Goal: Find specific page/section: Find specific page/section

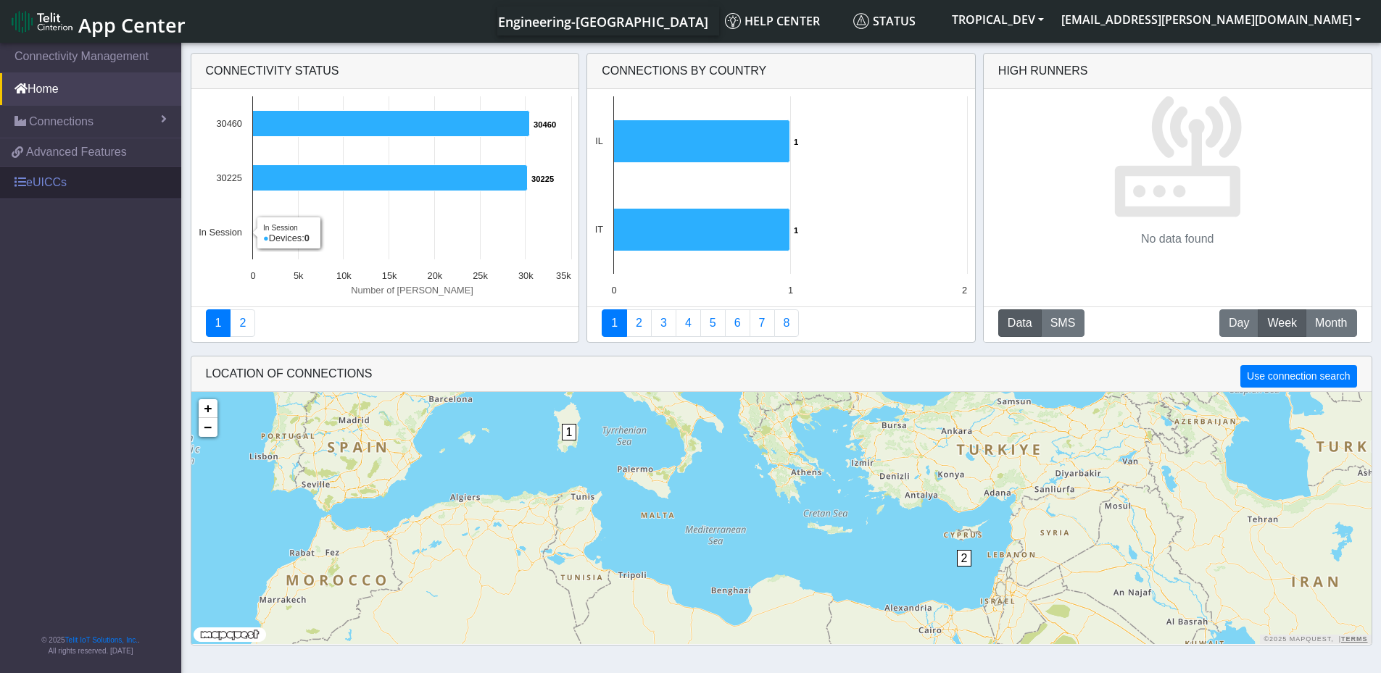
click at [35, 188] on link "eUICCs" at bounding box center [90, 183] width 181 height 32
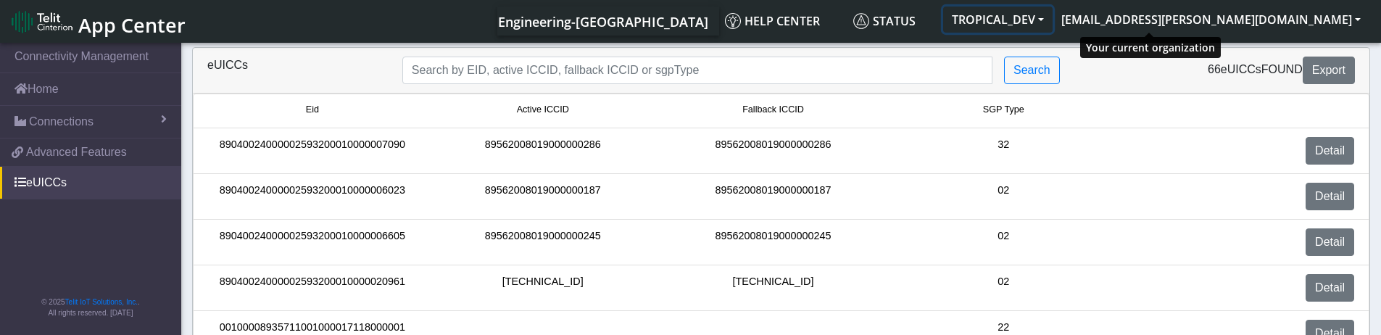
click at [1053, 11] on button "TROPICAL_DEV" at bounding box center [997, 20] width 109 height 26
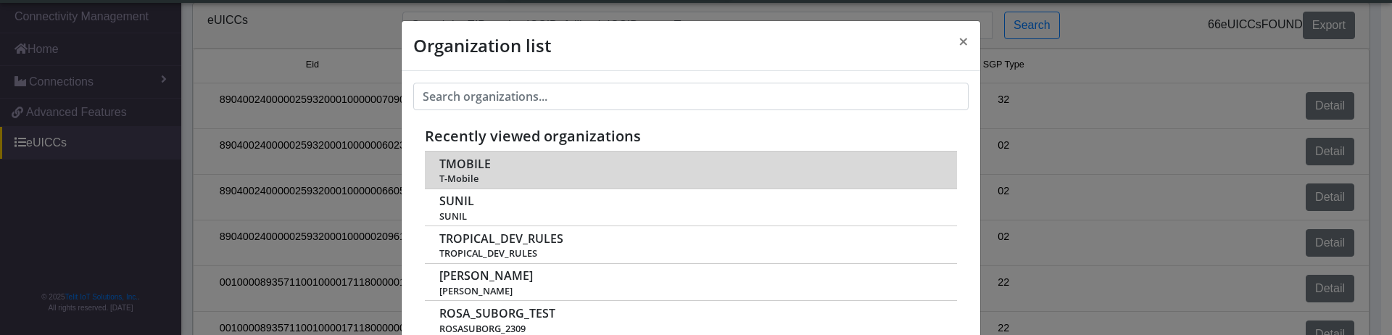
scroll to position [145, 0]
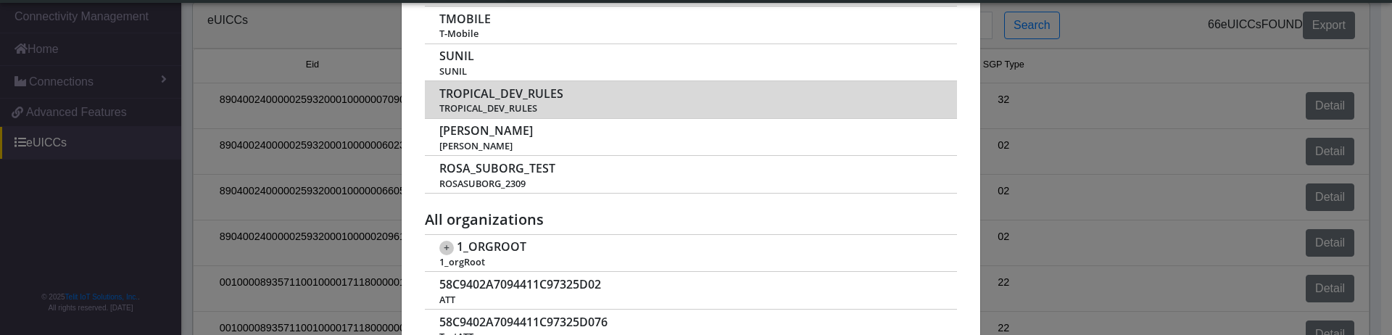
click at [533, 100] on span "TROPICAL_DEV_RULES" at bounding box center [501, 94] width 124 height 14
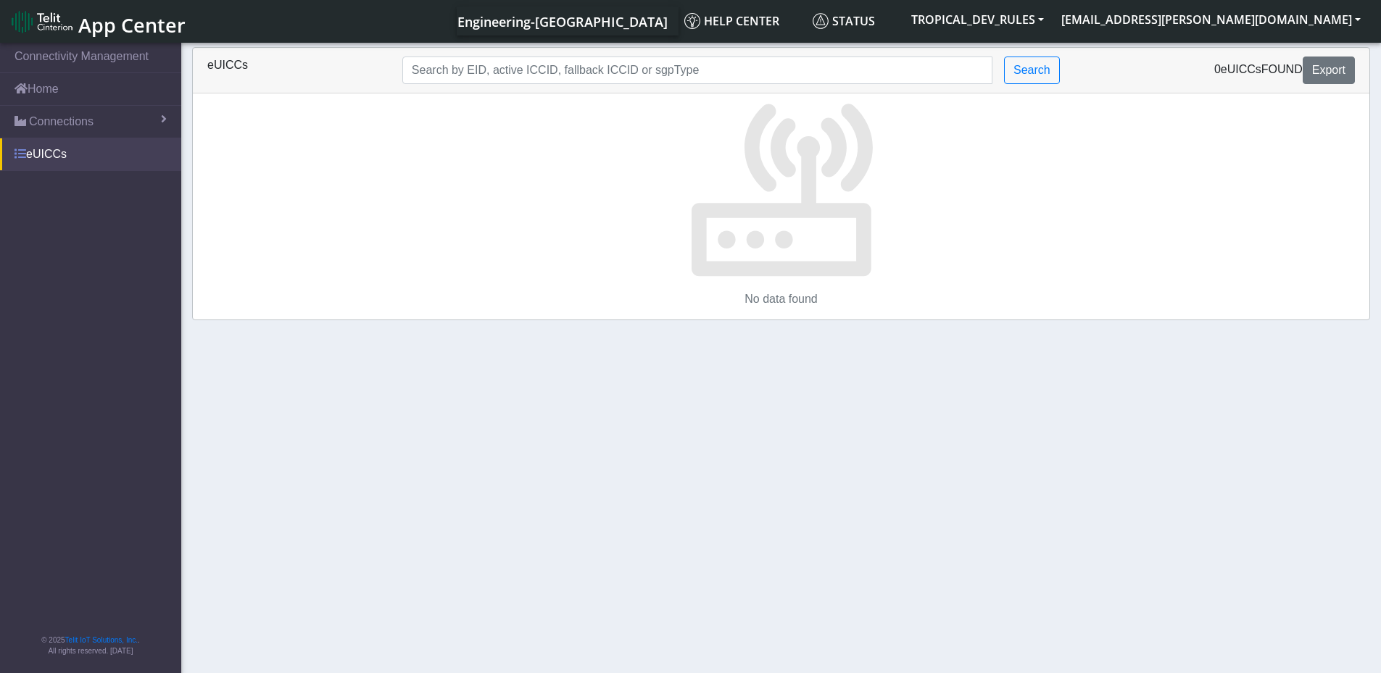
click at [72, 161] on link "eUICCs" at bounding box center [90, 154] width 181 height 32
click at [75, 156] on link "eUICCs" at bounding box center [90, 154] width 181 height 32
click at [1053, 17] on button "TROPICAL_DEV_RULES" at bounding box center [977, 20] width 150 height 26
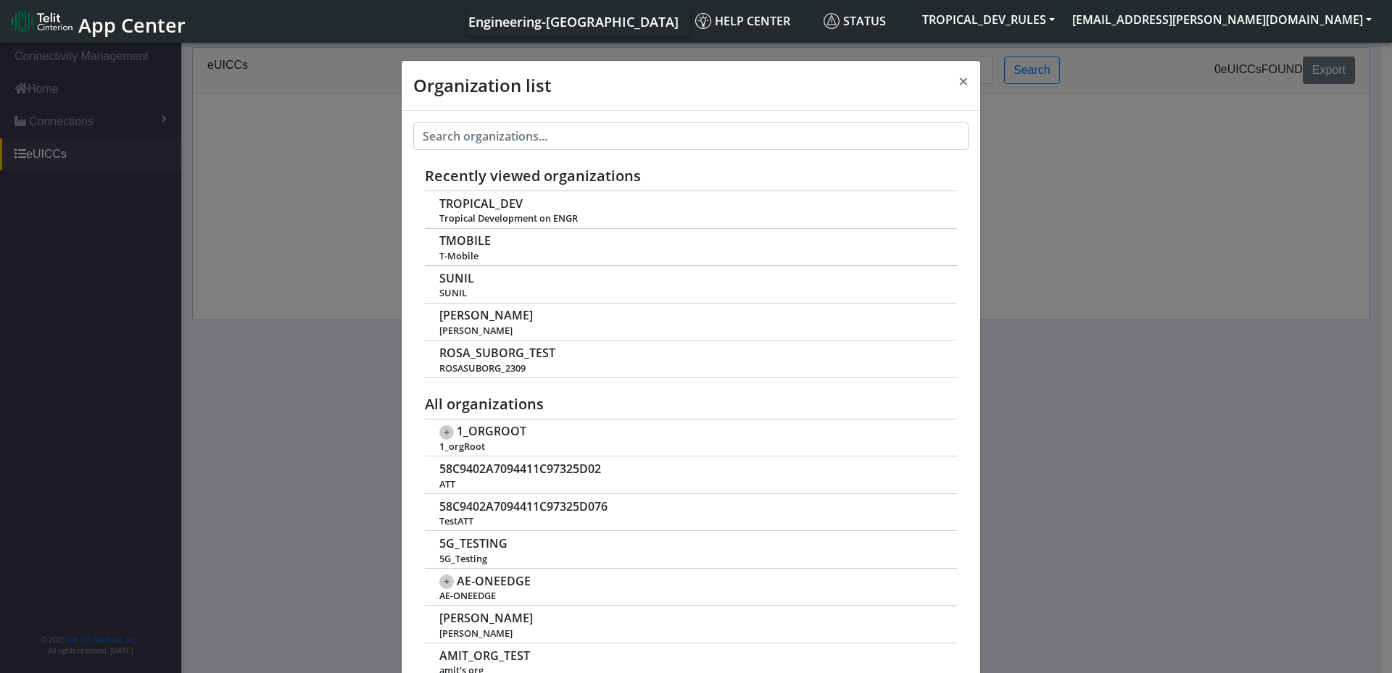
scroll to position [5, 0]
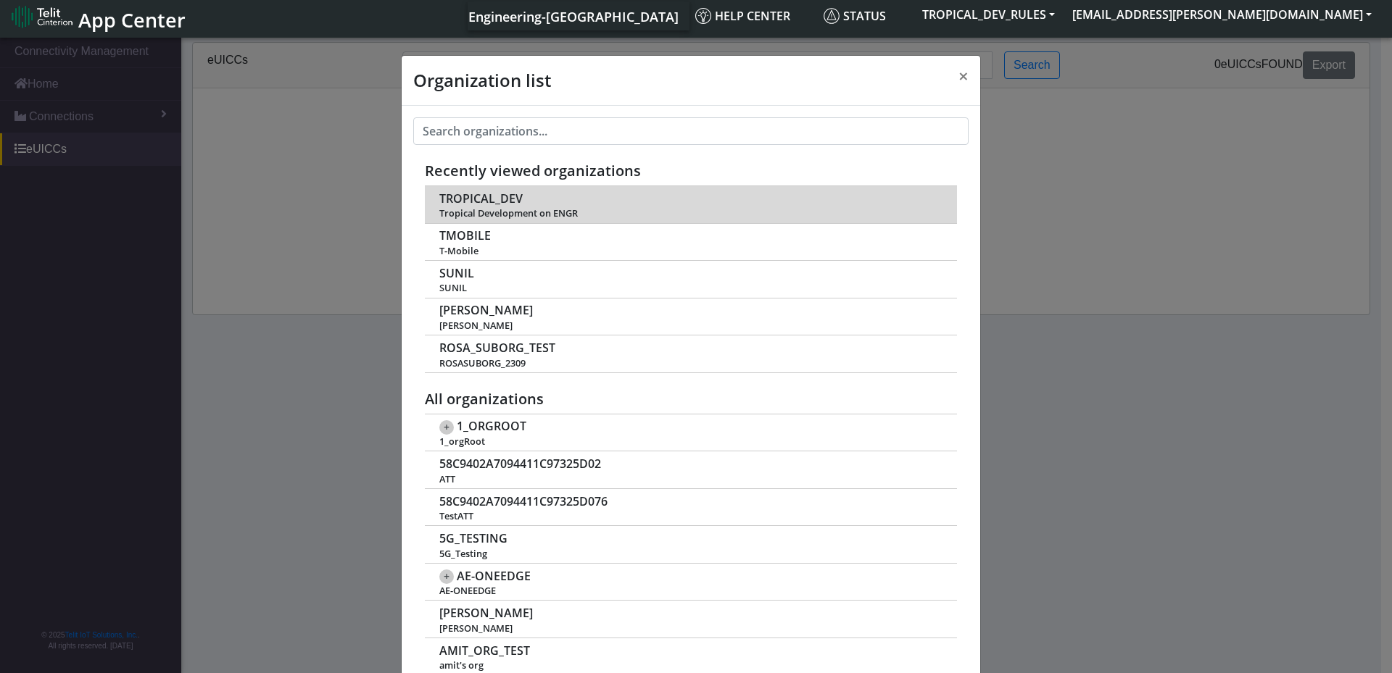
click at [497, 195] on span "TROPICAL_DEV" at bounding box center [480, 199] width 83 height 14
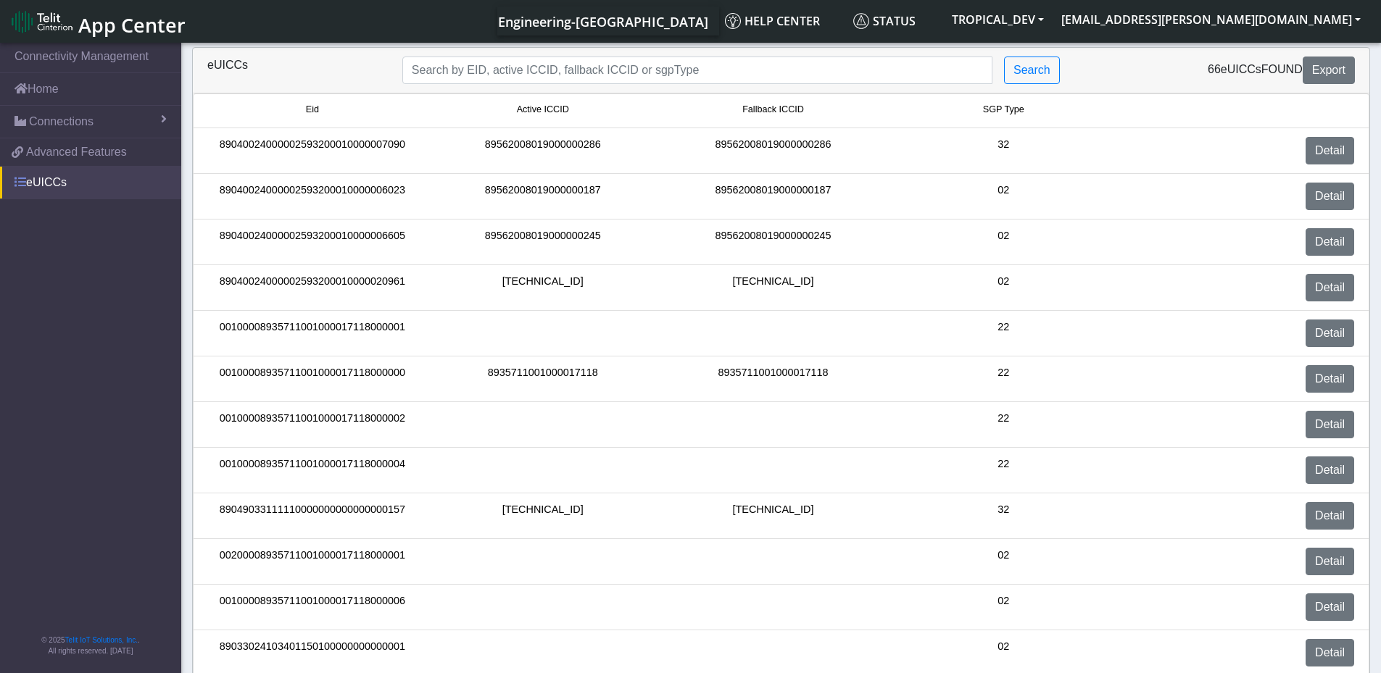
click at [55, 180] on link "eUICCs" at bounding box center [90, 183] width 181 height 32
drag, startPoint x: 75, startPoint y: 190, endPoint x: 52, endPoint y: 241, distance: 55.8
click at [52, 241] on nav "Connectivity Management Home Connections List Map 60da8f53377c0e9f86b1595fc2ef7…" at bounding box center [90, 359] width 181 height 639
click at [75, 188] on link "eUICCs" at bounding box center [90, 183] width 181 height 32
click at [97, 189] on link "eUICCs" at bounding box center [90, 183] width 181 height 32
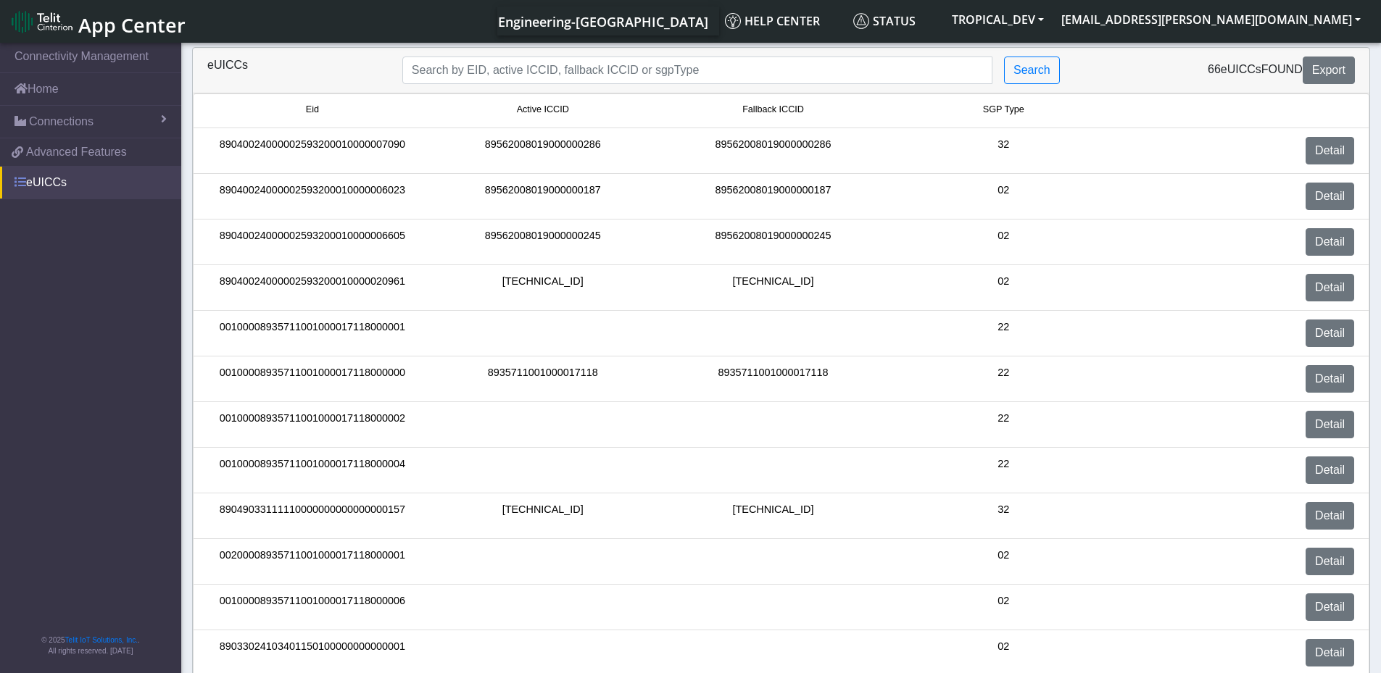
click at [58, 194] on link "eUICCs" at bounding box center [90, 183] width 181 height 32
click at [1344, 155] on link "Detail" at bounding box center [1330, 151] width 49 height 28
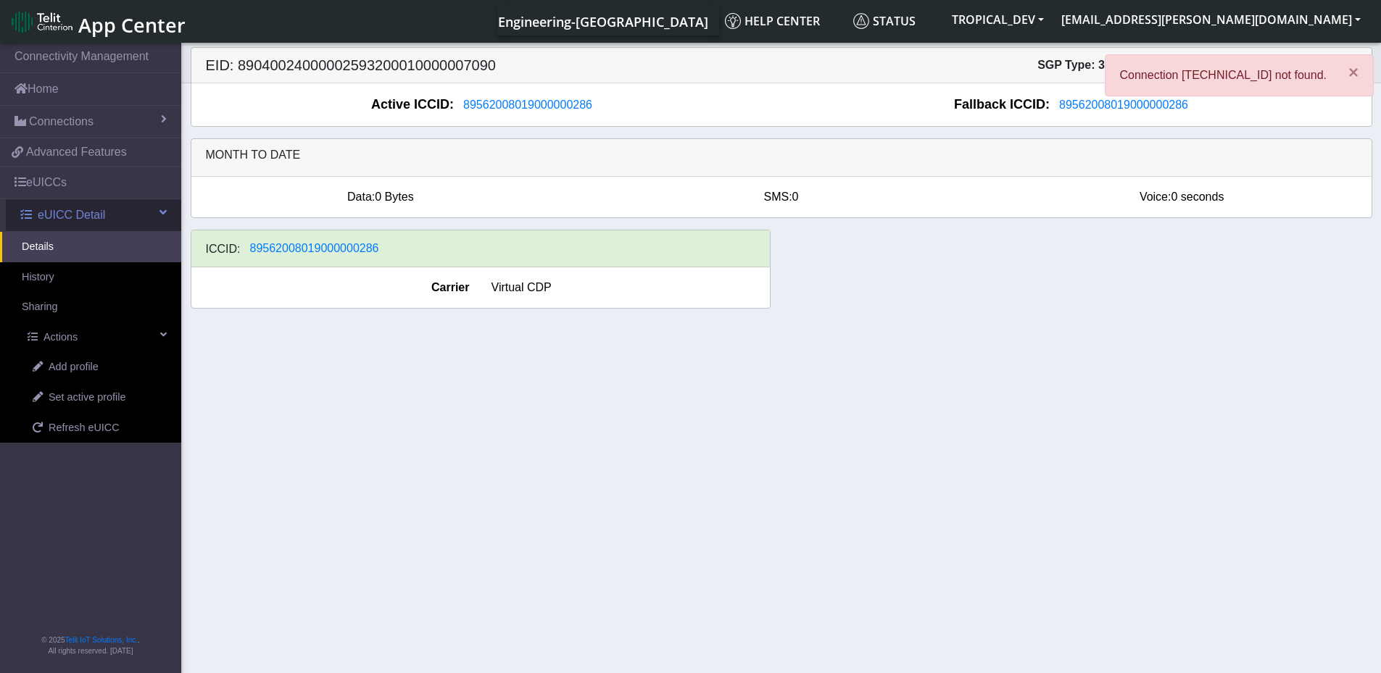
click at [75, 217] on span "eUICC Detail" at bounding box center [71, 215] width 67 height 17
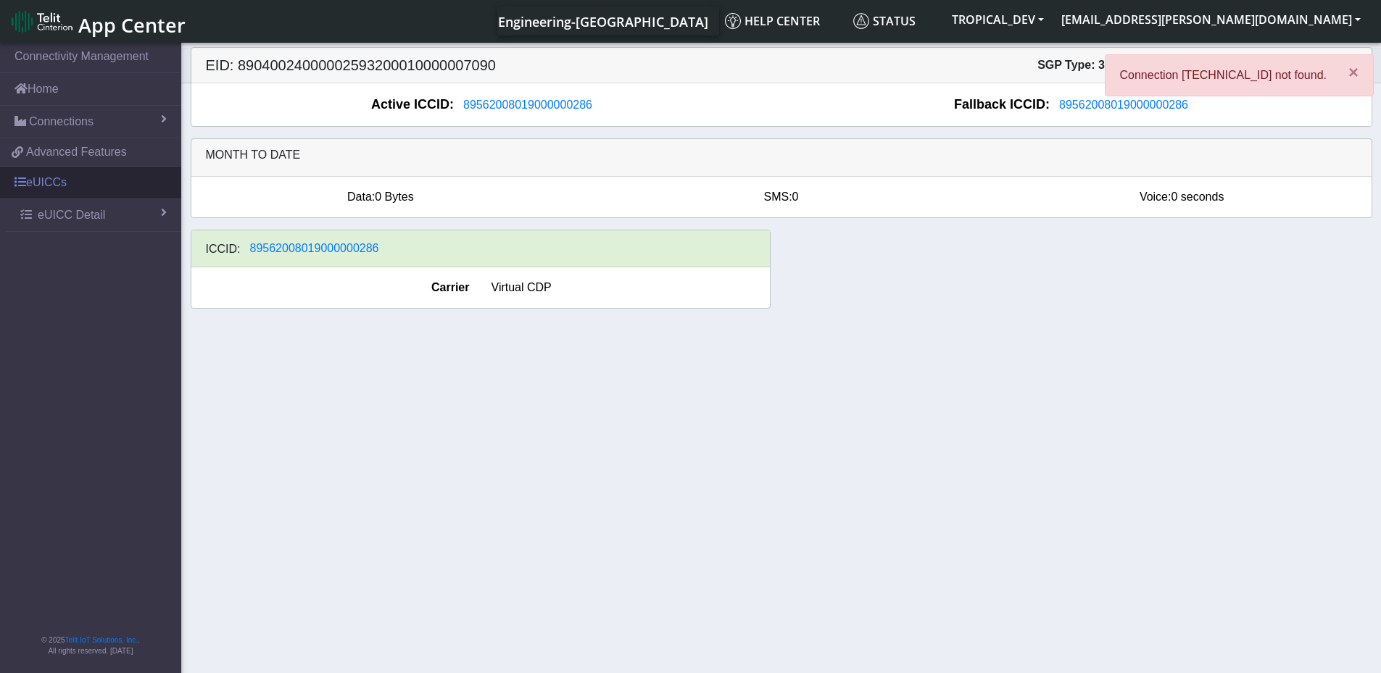
click at [75, 187] on link "eUICCs" at bounding box center [90, 183] width 181 height 32
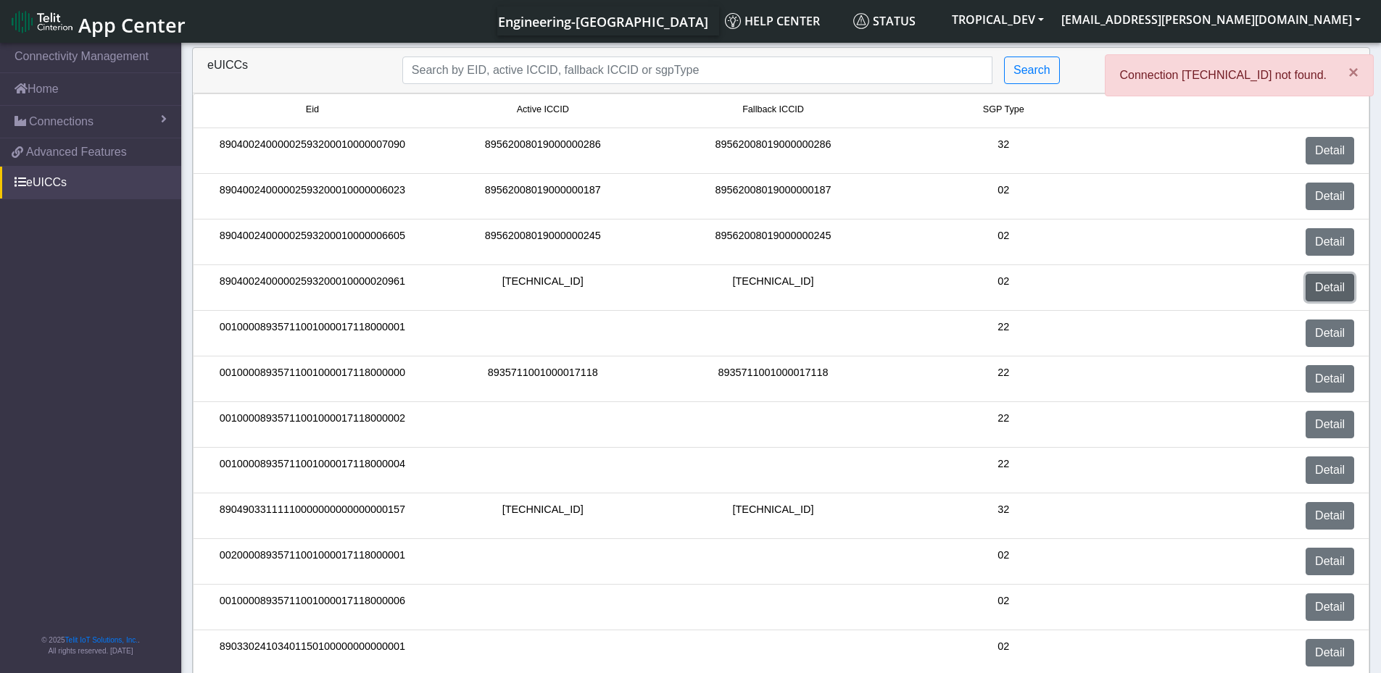
click at [1336, 297] on link "Detail" at bounding box center [1330, 288] width 49 height 28
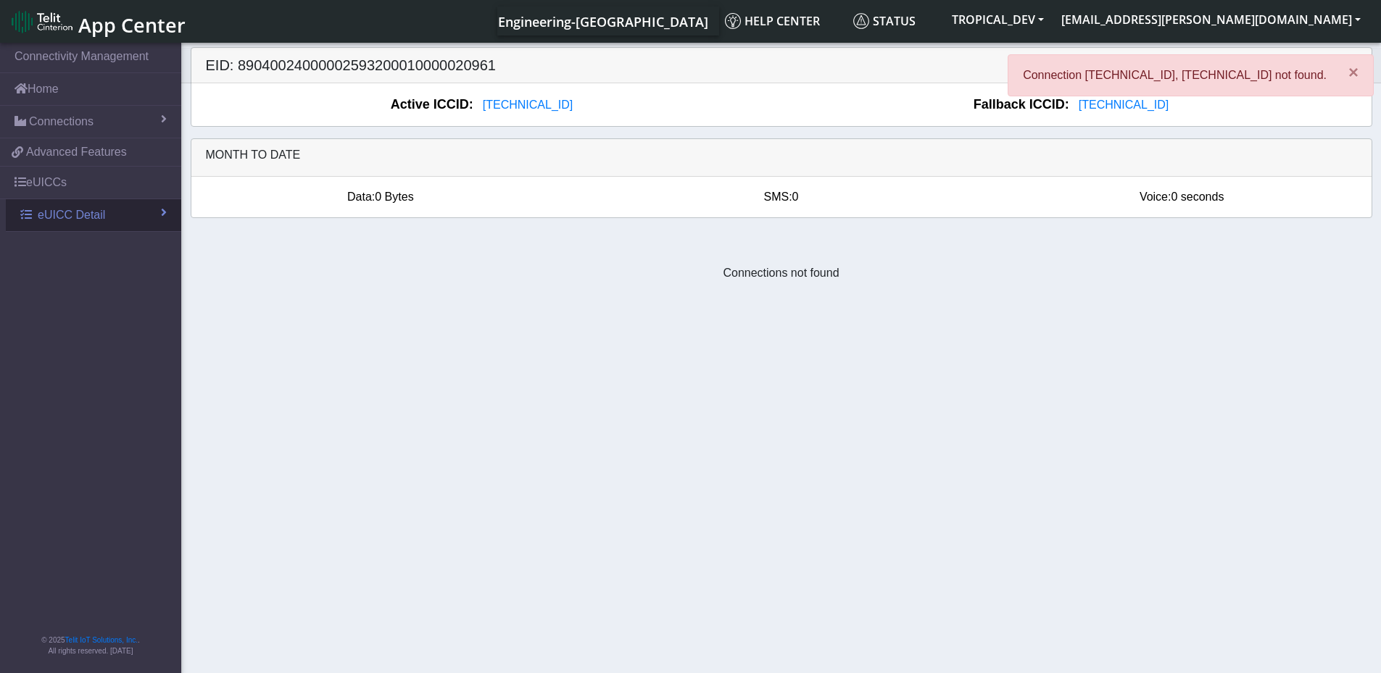
click at [87, 215] on span "eUICC Detail" at bounding box center [71, 215] width 67 height 17
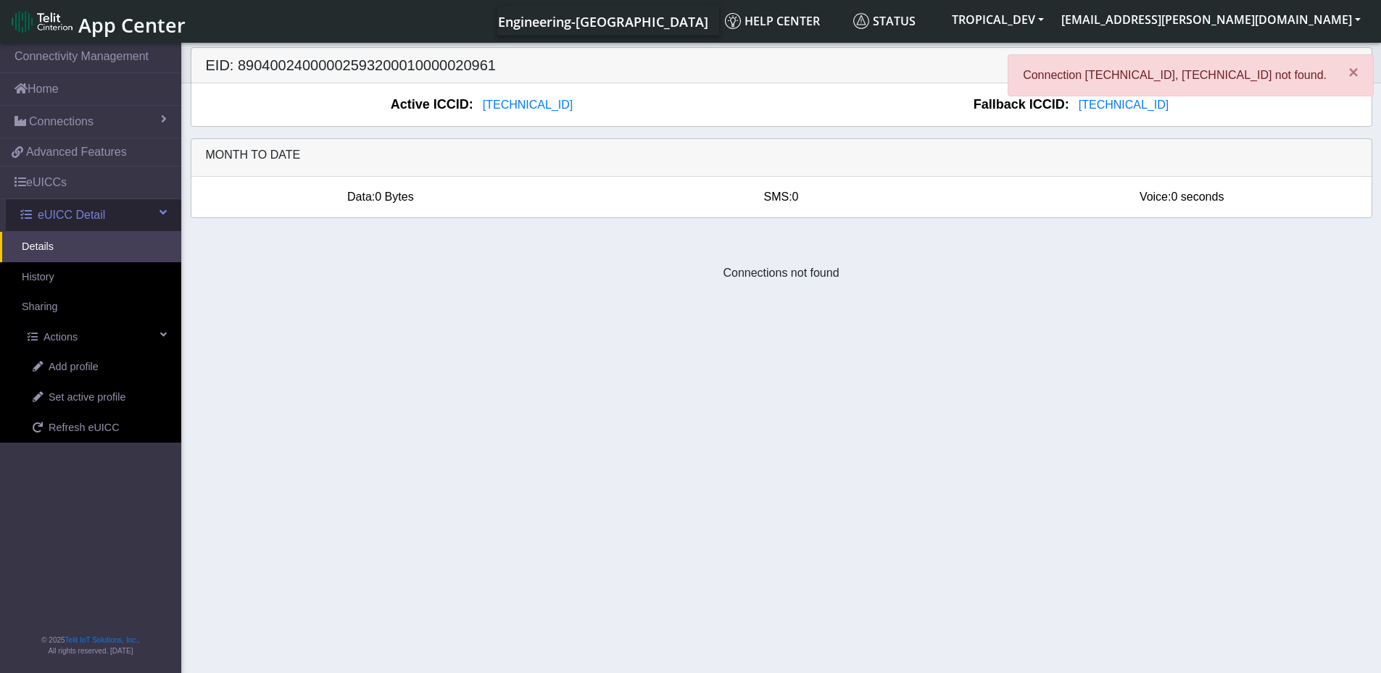
click at [87, 215] on span "eUICC Detail" at bounding box center [71, 215] width 67 height 17
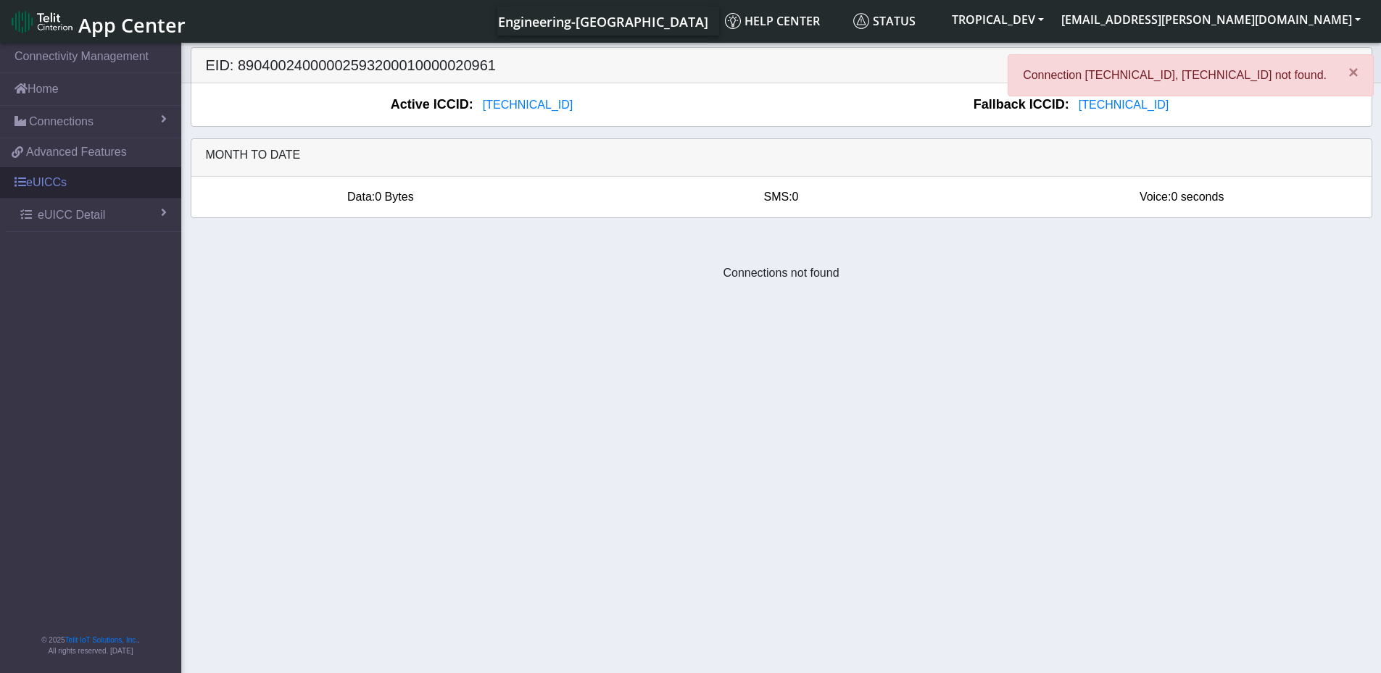
click at [91, 188] on link "eUICCs" at bounding box center [90, 183] width 181 height 32
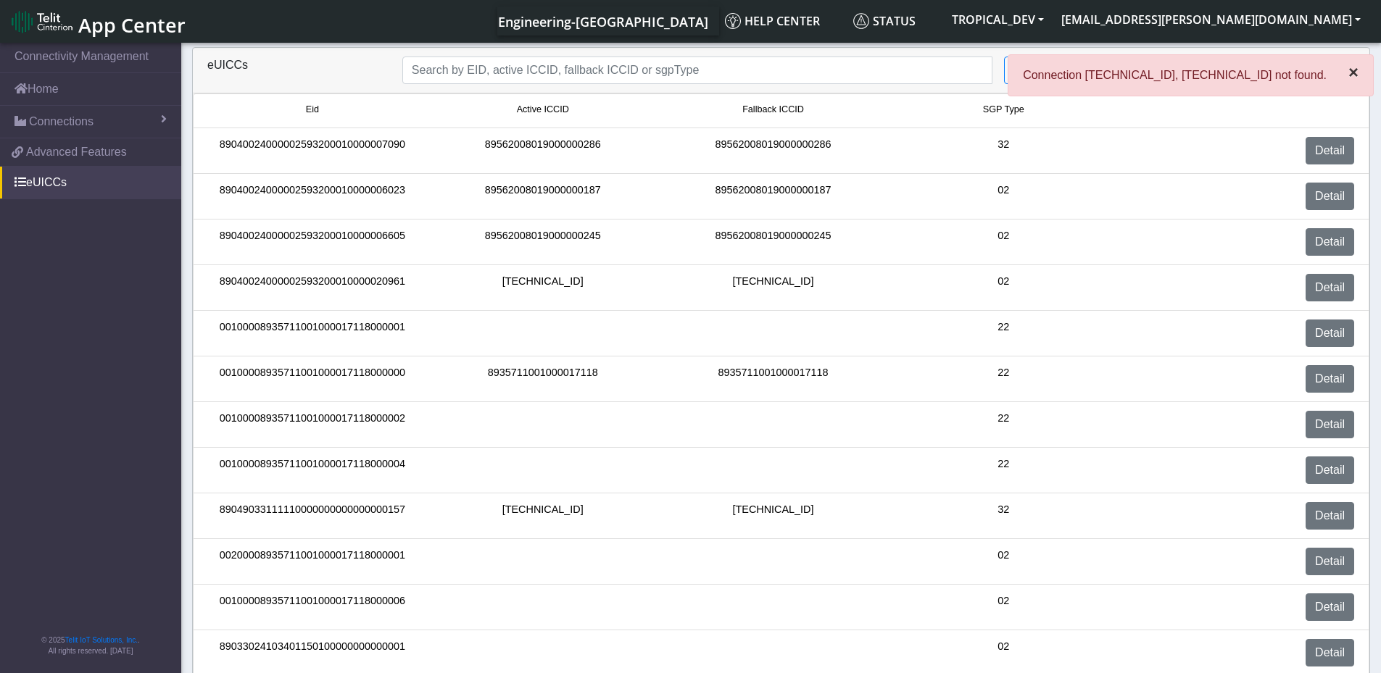
click at [1356, 75] on span "×" at bounding box center [1353, 72] width 10 height 20
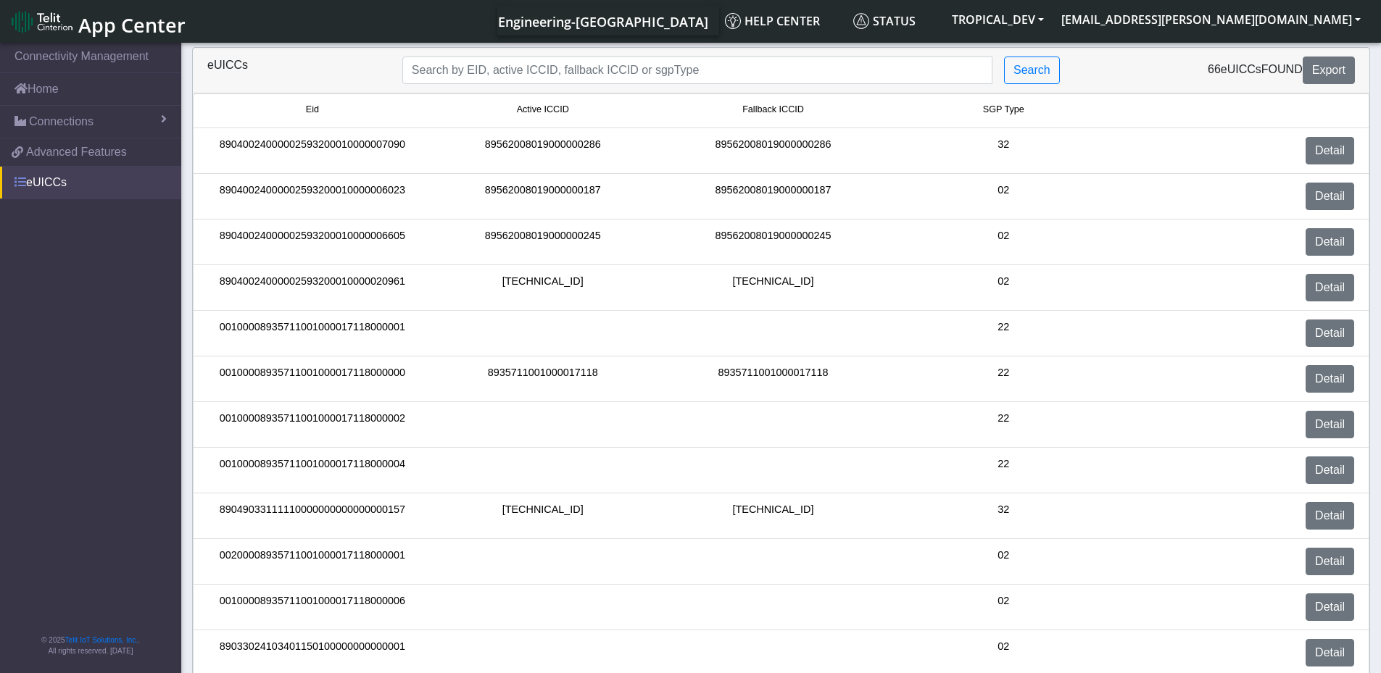
click at [65, 184] on link "eUICCs" at bounding box center [90, 183] width 181 height 32
click at [67, 188] on link "eUICCs" at bounding box center [90, 183] width 181 height 32
click at [697, 74] on input "Search..." at bounding box center [697, 71] width 590 height 28
click at [1027, 73] on button "Search" at bounding box center [1032, 71] width 56 height 28
click at [555, 76] on input "Search..." at bounding box center [697, 71] width 590 height 28
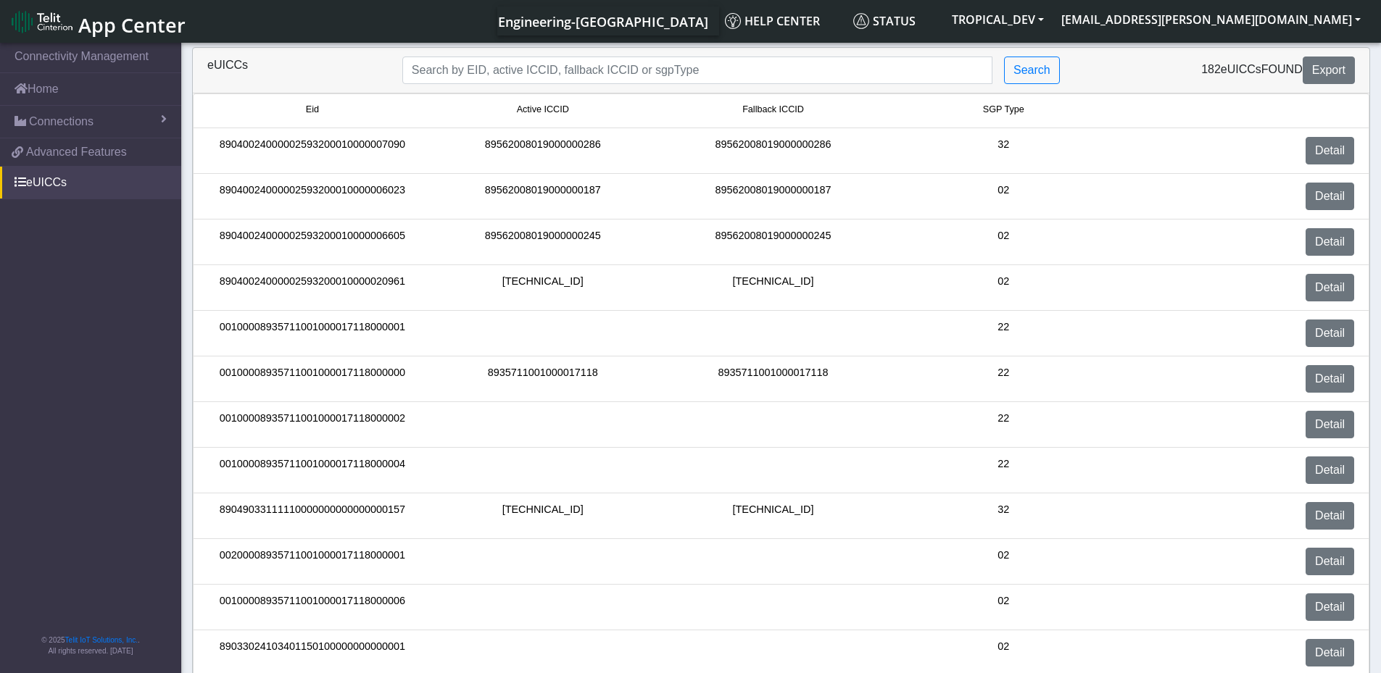
click at [325, 148] on div "89040024000002593200010000007090" at bounding box center [312, 151] width 231 height 28
copy div "89040024000002593200010000007090"
click at [476, 67] on input "Search..." at bounding box center [697, 71] width 590 height 28
paste input "89040024000002593200010000007090"
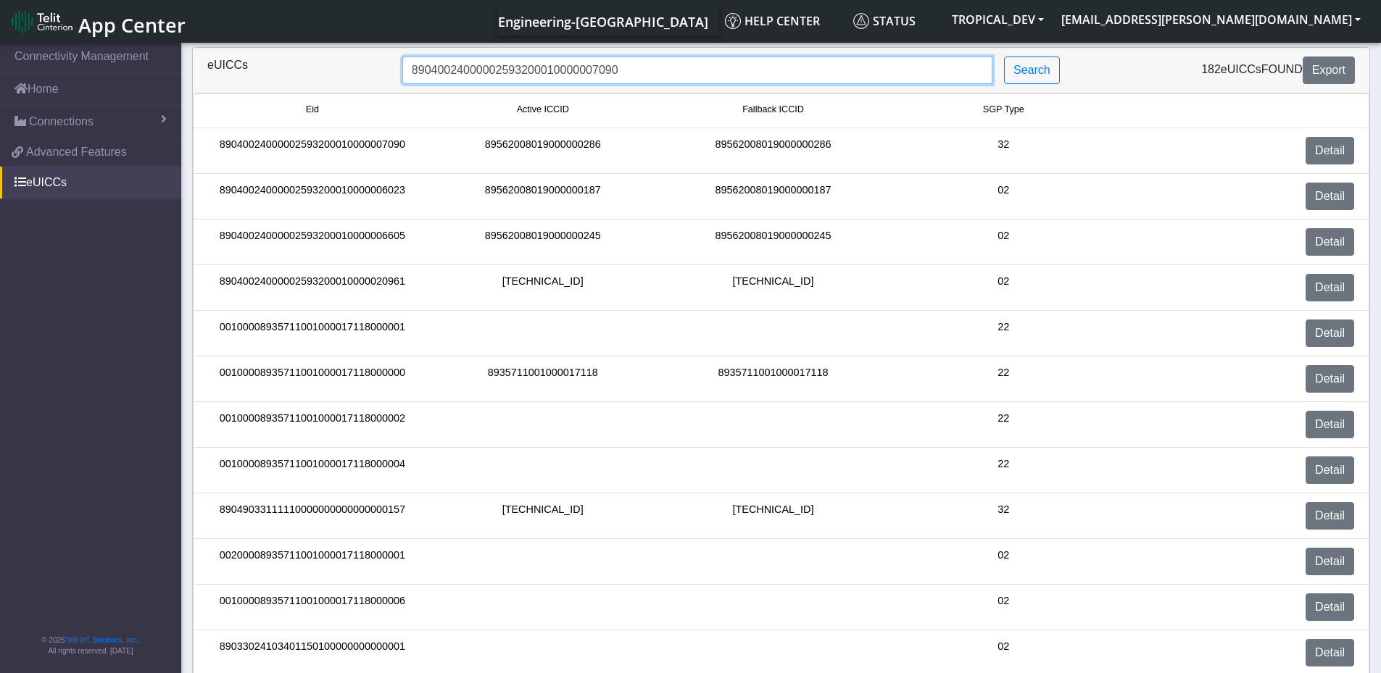
type input "89040024000002593200010000007090"
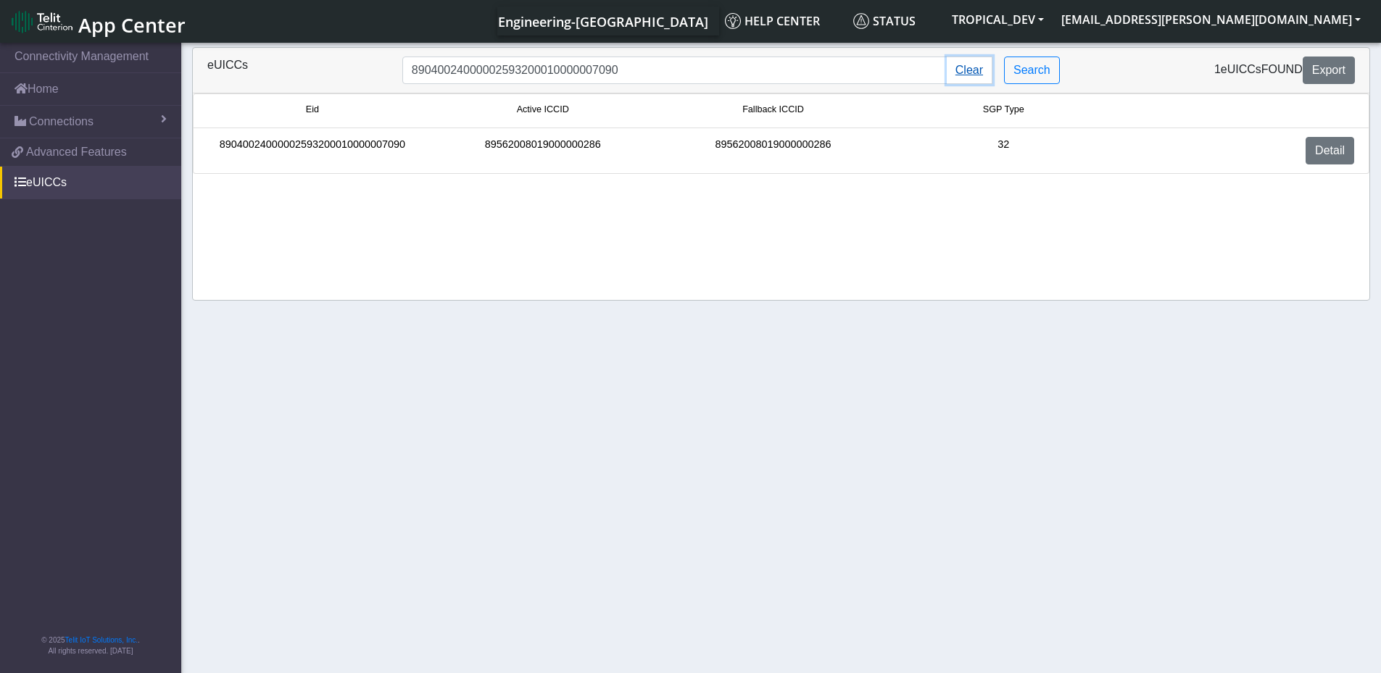
click at [974, 65] on button "Clear" at bounding box center [970, 71] width 46 height 28
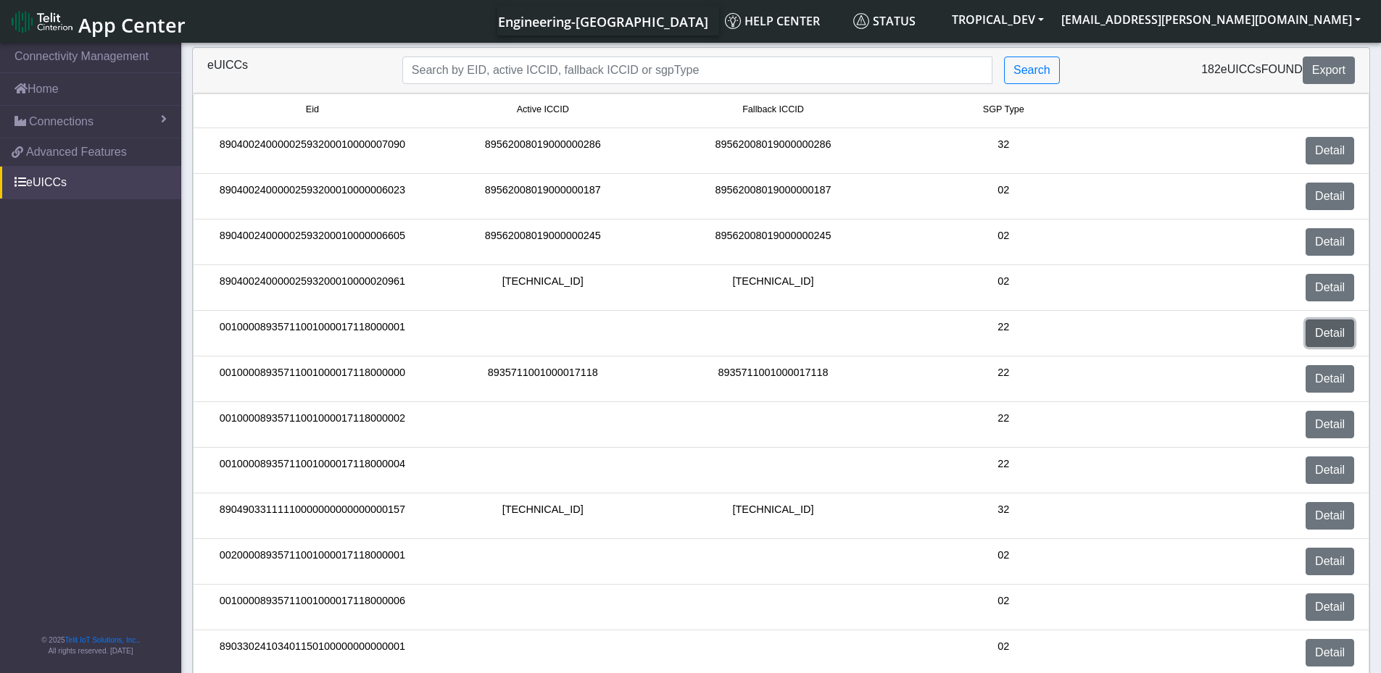
click at [1329, 341] on link "Detail" at bounding box center [1330, 334] width 49 height 28
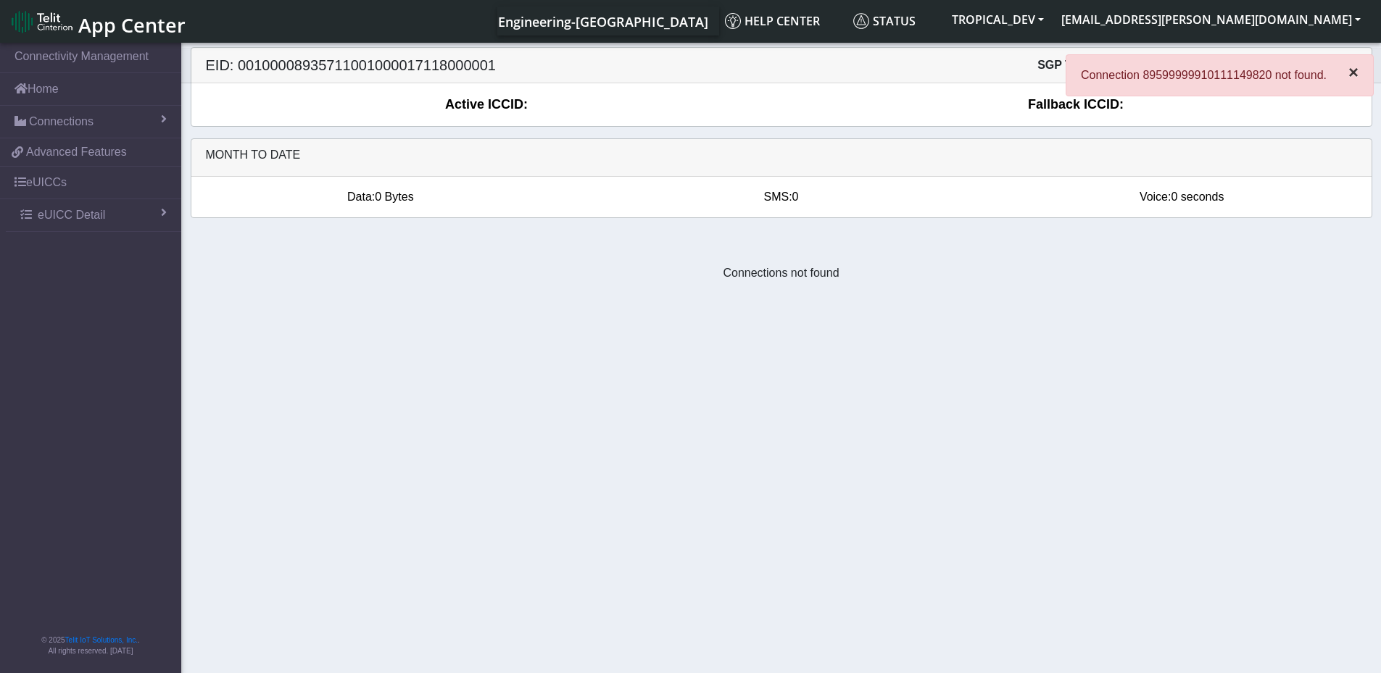
click at [1349, 70] on span "×" at bounding box center [1353, 72] width 10 height 20
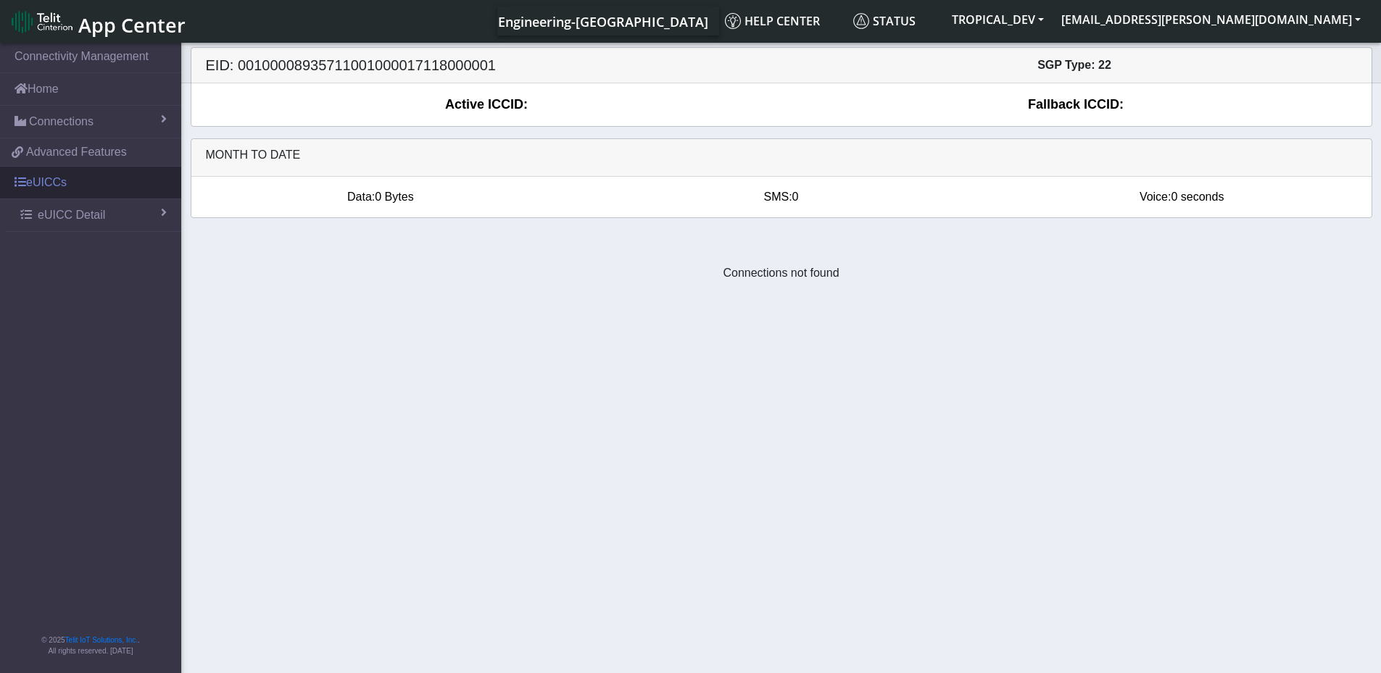
click at [57, 181] on link "eUICCs" at bounding box center [90, 183] width 181 height 32
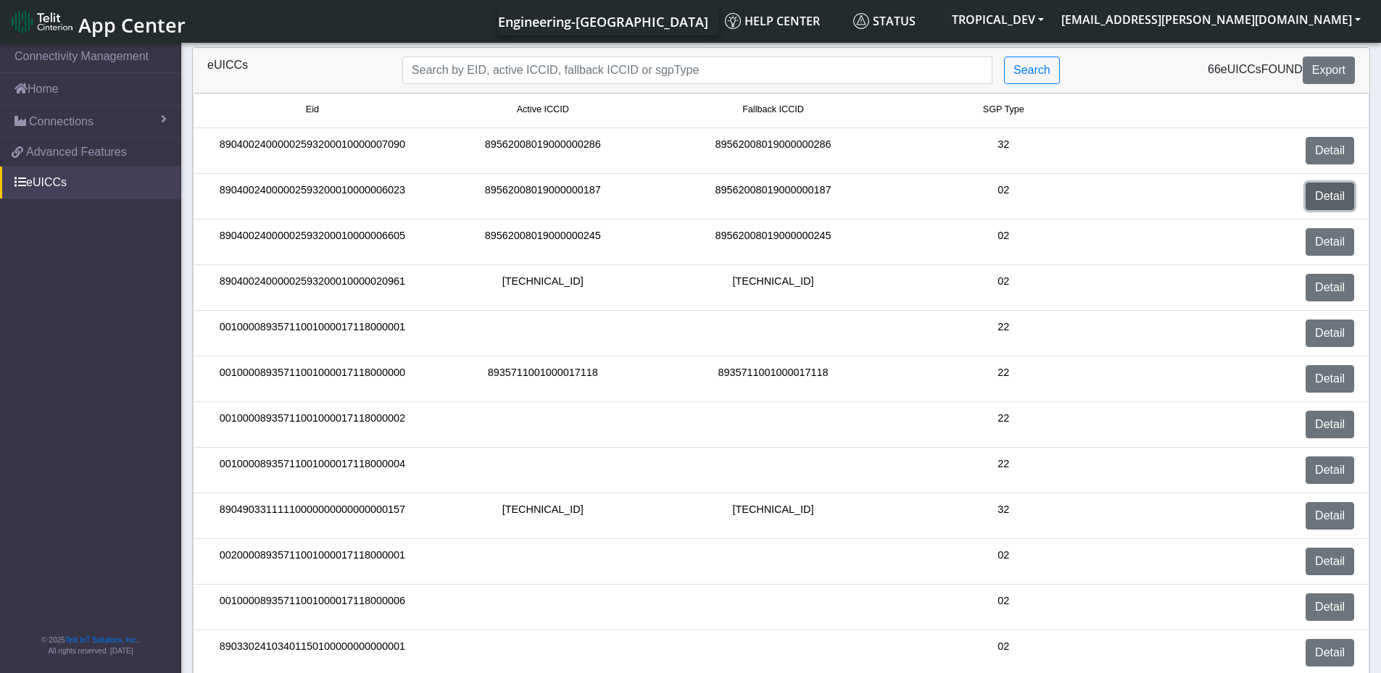
click at [1332, 191] on link "Detail" at bounding box center [1330, 197] width 49 height 28
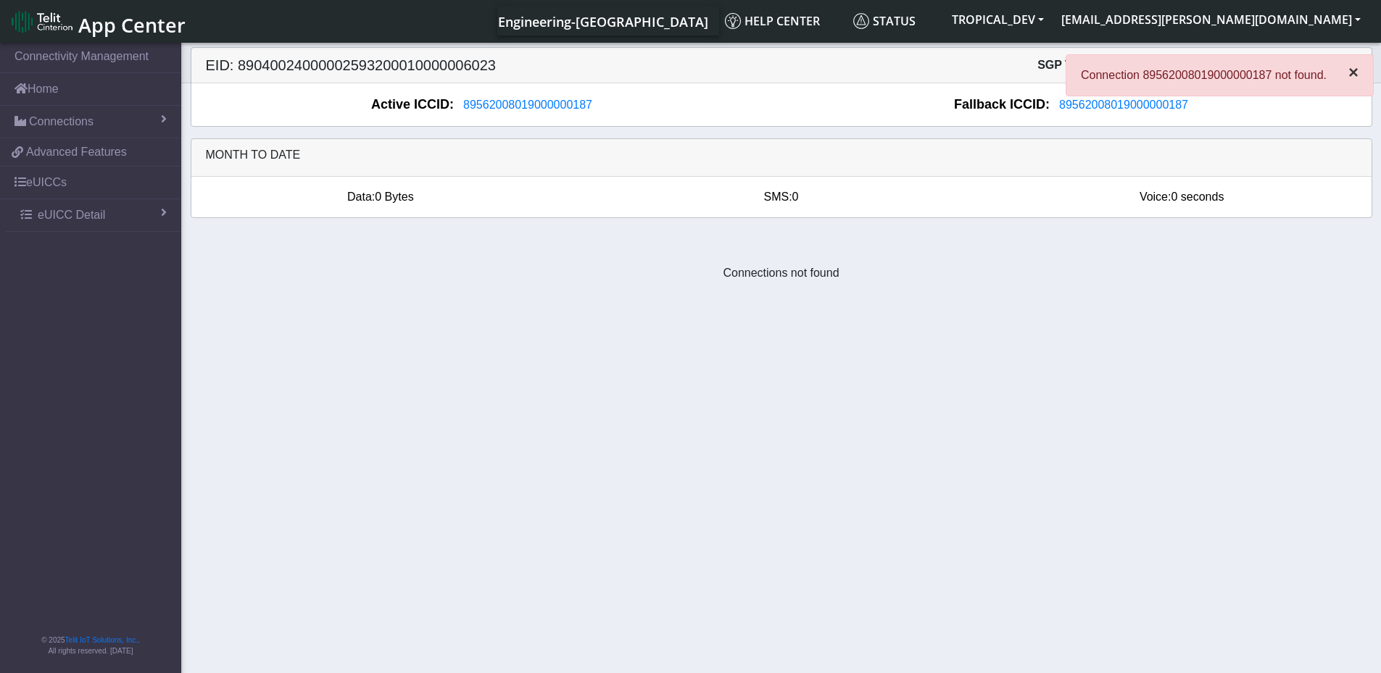
click at [1353, 72] on span "×" at bounding box center [1353, 72] width 10 height 20
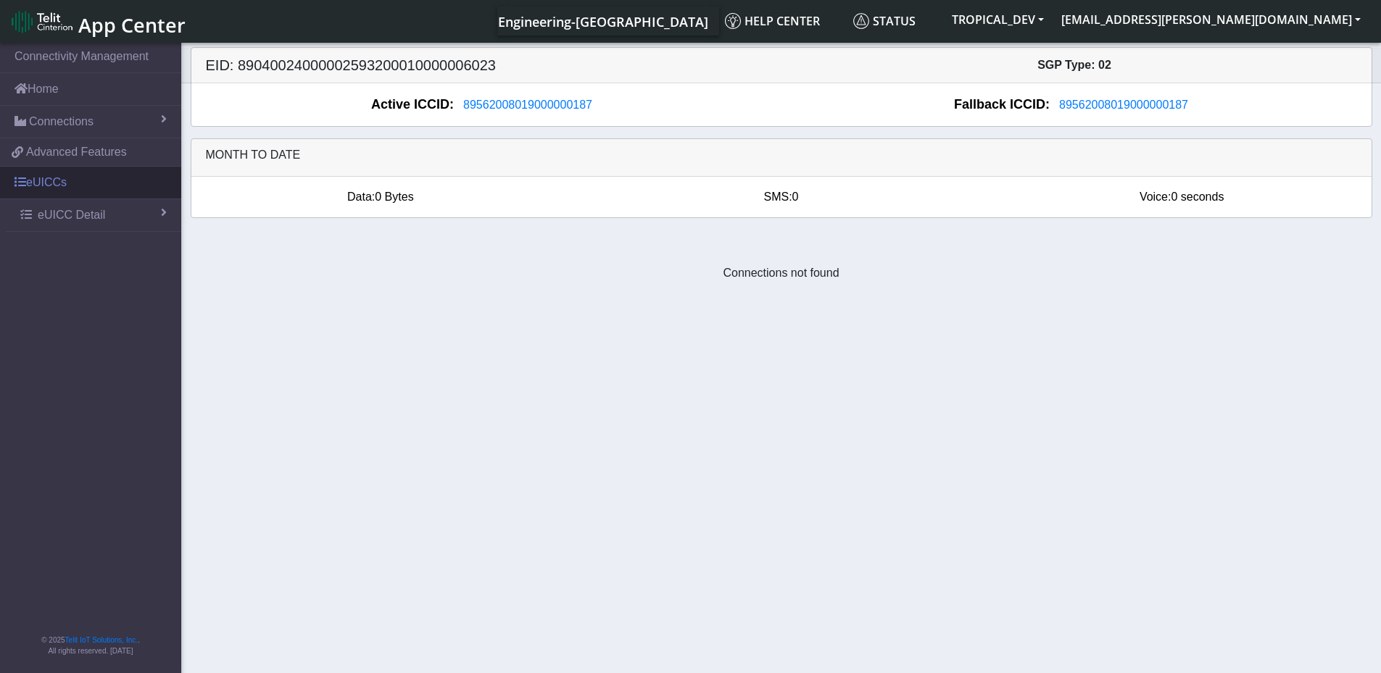
click at [75, 179] on link "eUICCs" at bounding box center [90, 183] width 181 height 32
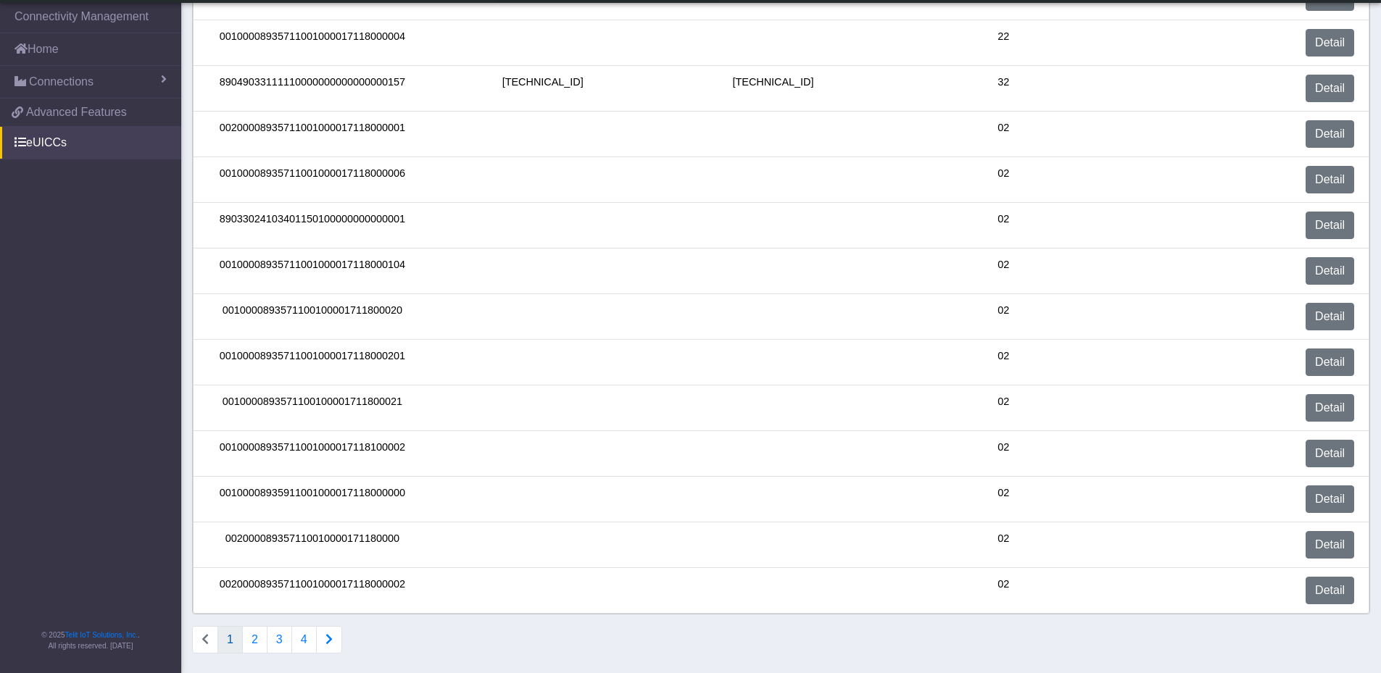
scroll to position [391, 0]
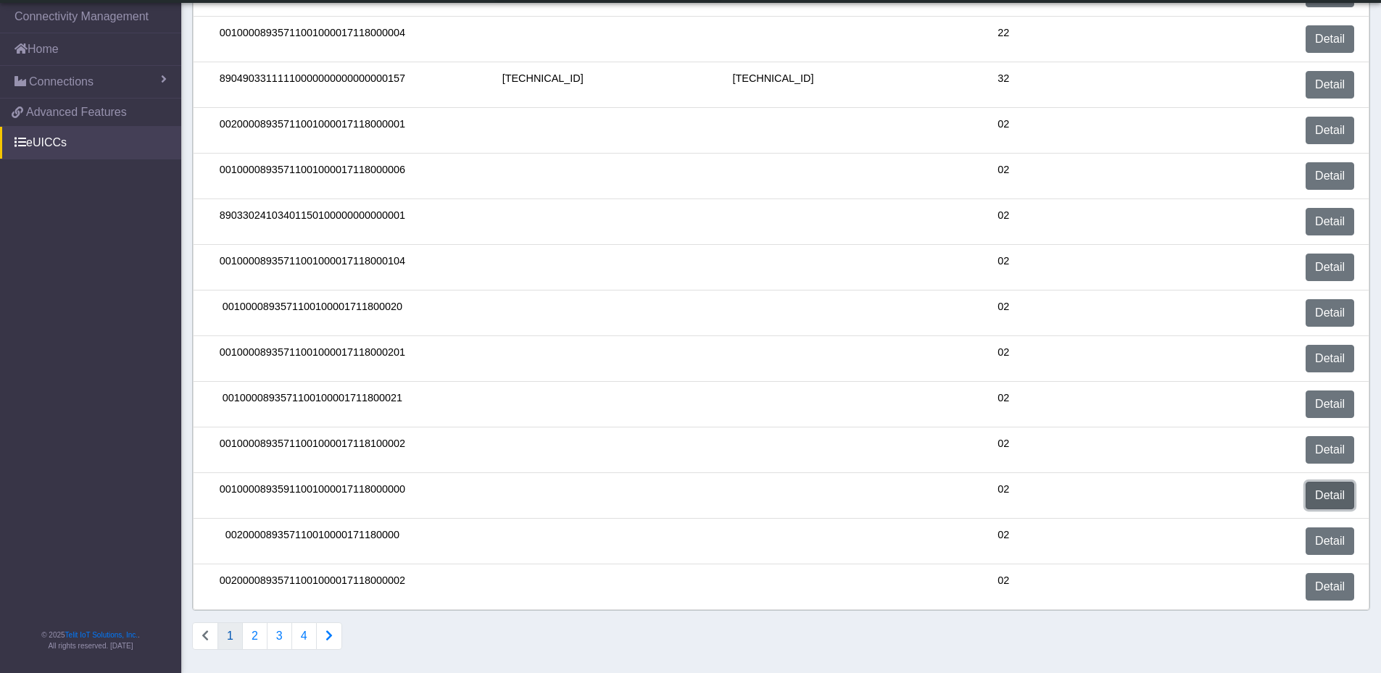
click at [1326, 501] on link "Detail" at bounding box center [1330, 496] width 49 height 28
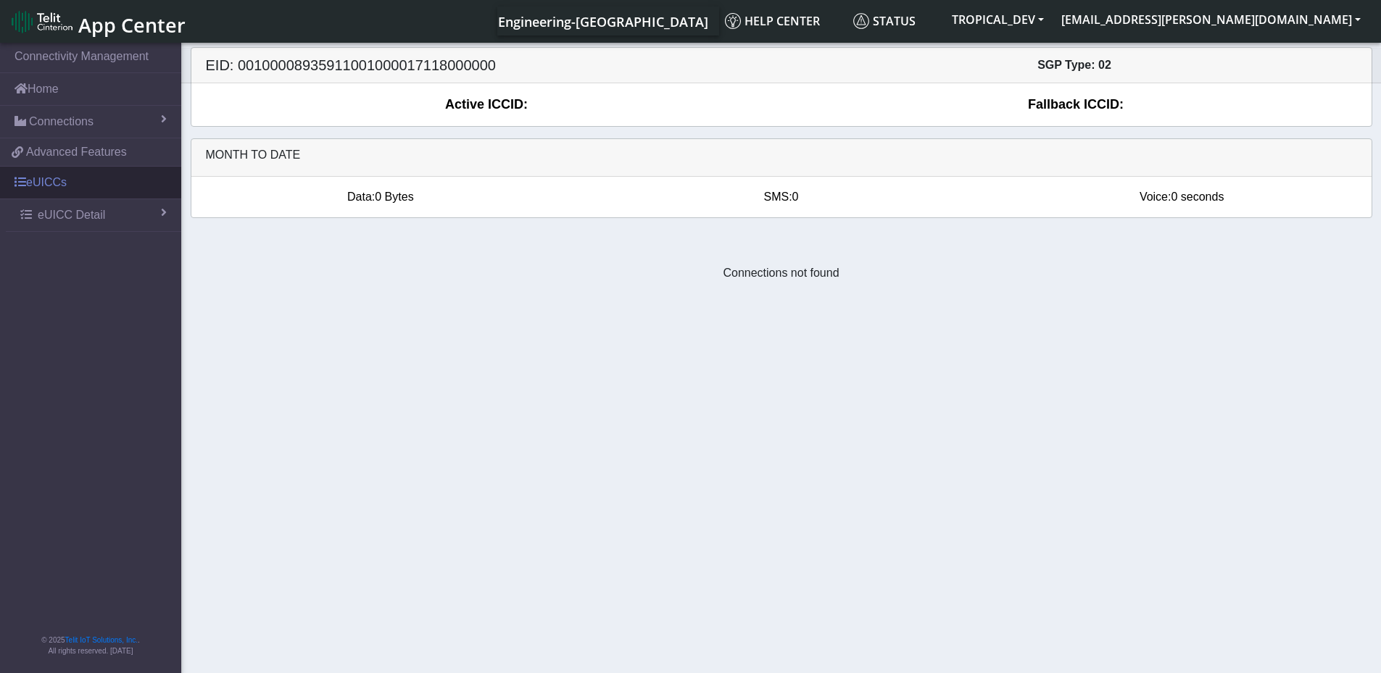
click at [47, 181] on link "eUICCs" at bounding box center [90, 183] width 181 height 32
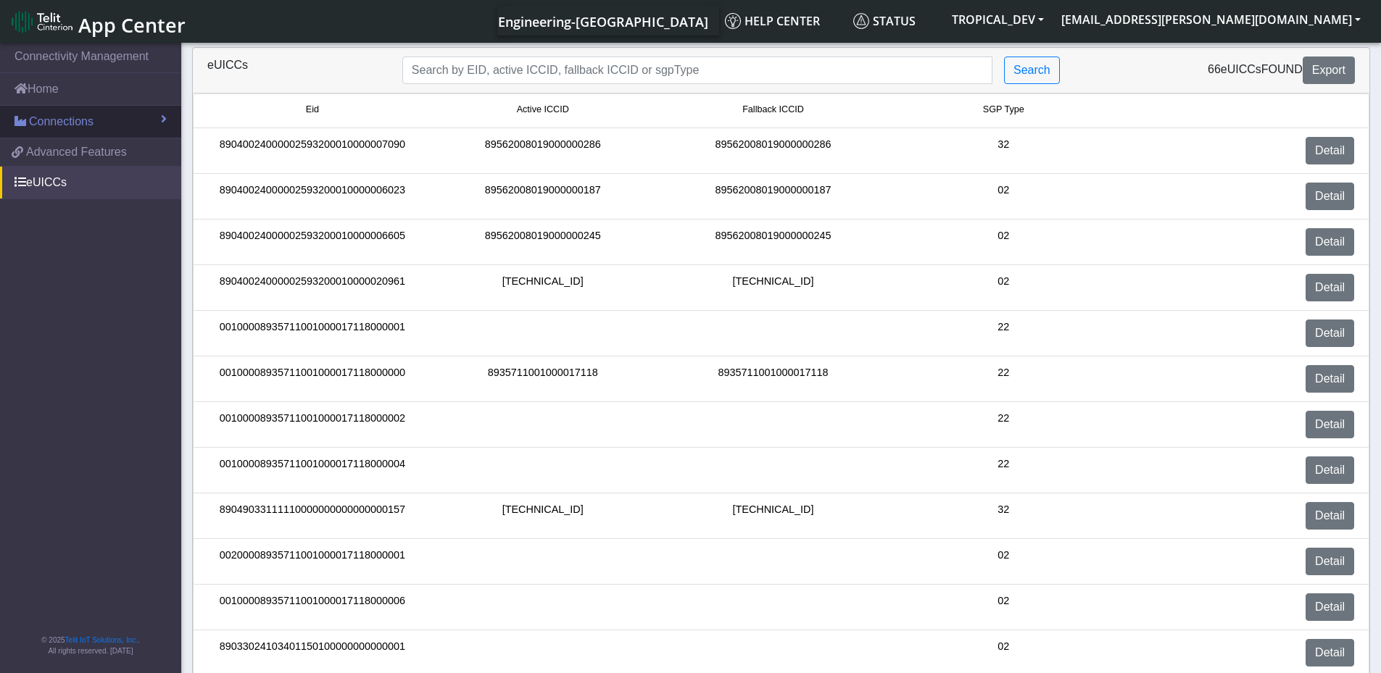
click at [139, 125] on link "Connections" at bounding box center [90, 122] width 181 height 32
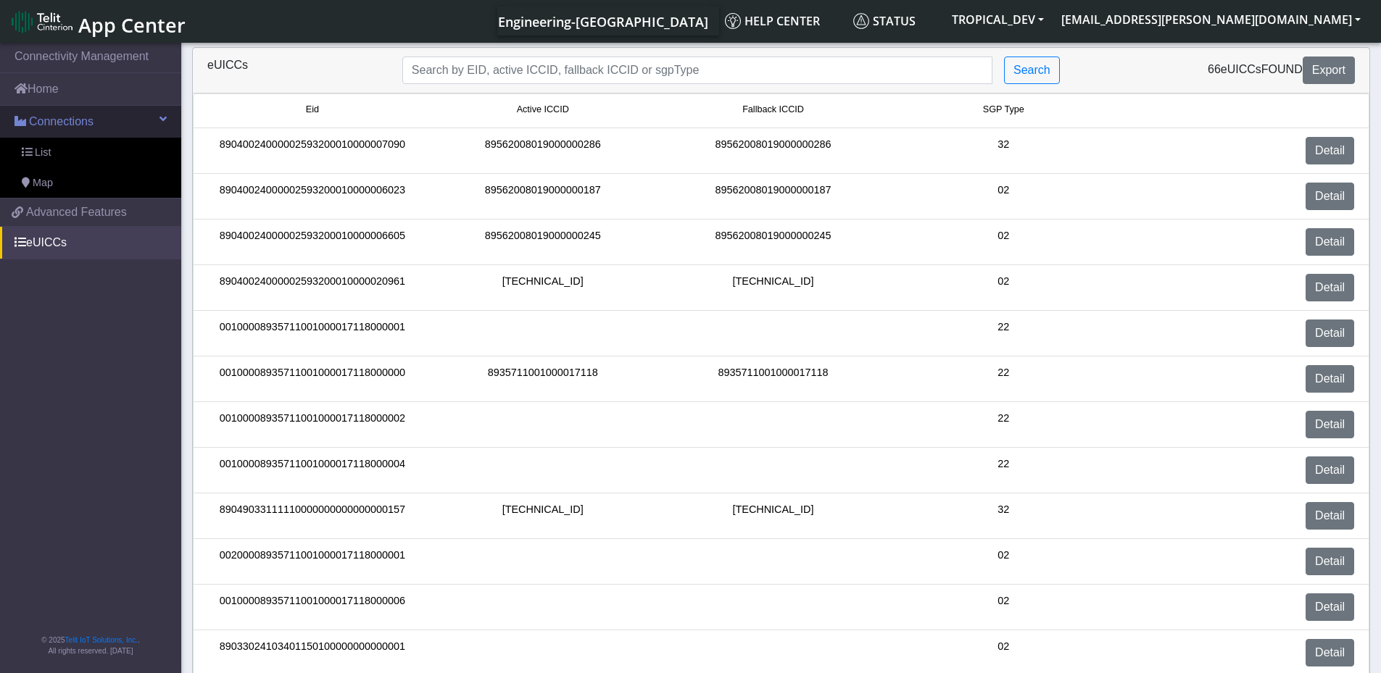
click at [143, 120] on link "Connections" at bounding box center [90, 122] width 181 height 32
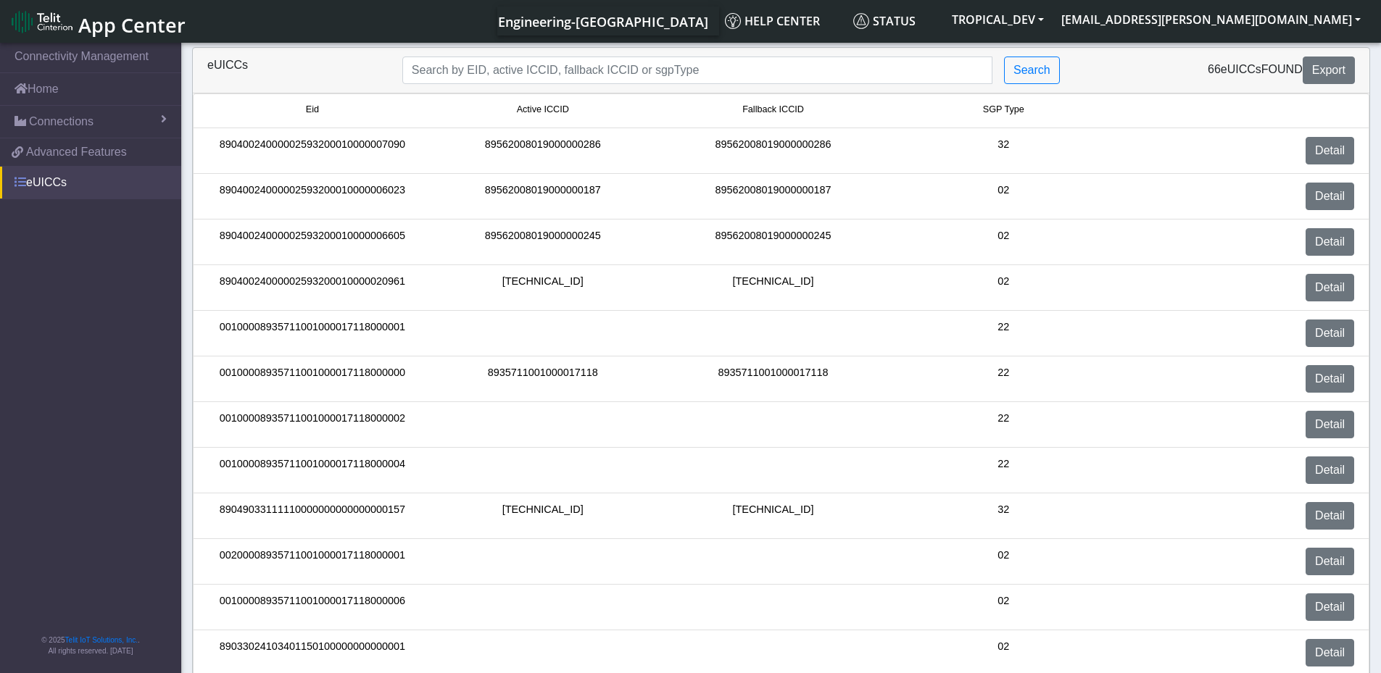
click at [70, 191] on link "eUICCs" at bounding box center [90, 183] width 181 height 32
drag, startPoint x: 1371, startPoint y: 333, endPoint x: 1379, endPoint y: 346, distance: 14.7
click at [1379, 346] on div "eUICCs Search 66 eUICCs found Export Eid Active ICCID Fallback ICCID SGP Type 8…" at bounding box center [781, 544] width 1200 height 995
drag, startPoint x: 102, startPoint y: 286, endPoint x: 77, endPoint y: 310, distance: 35.4
click at [77, 310] on nav "Connectivity Management Home Connections List Map 60da8f53377c0e9f86b1595fc2ef7…" at bounding box center [90, 359] width 181 height 639
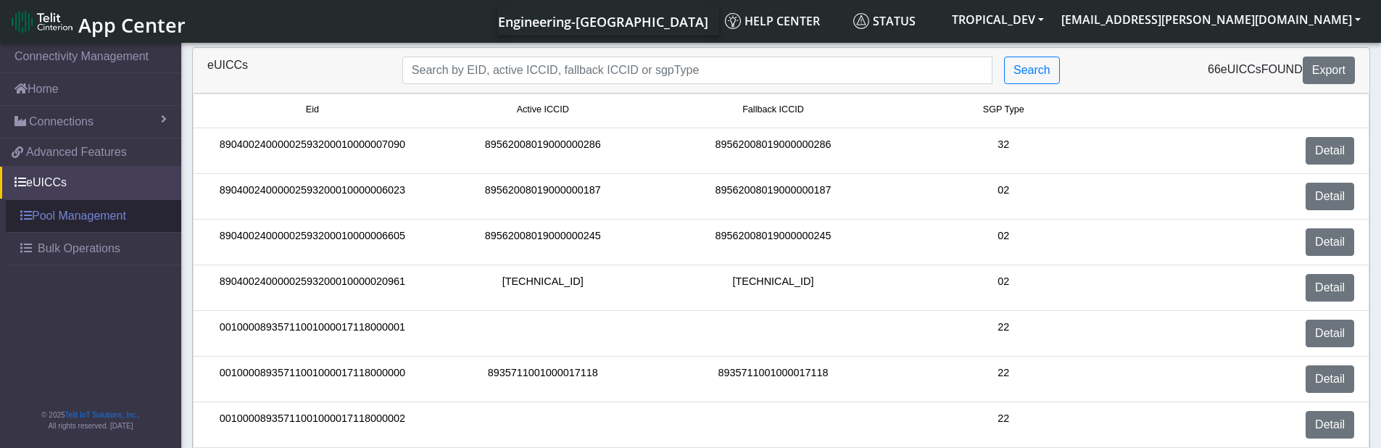
click at [97, 218] on link "Pool Management" at bounding box center [93, 216] width 175 height 32
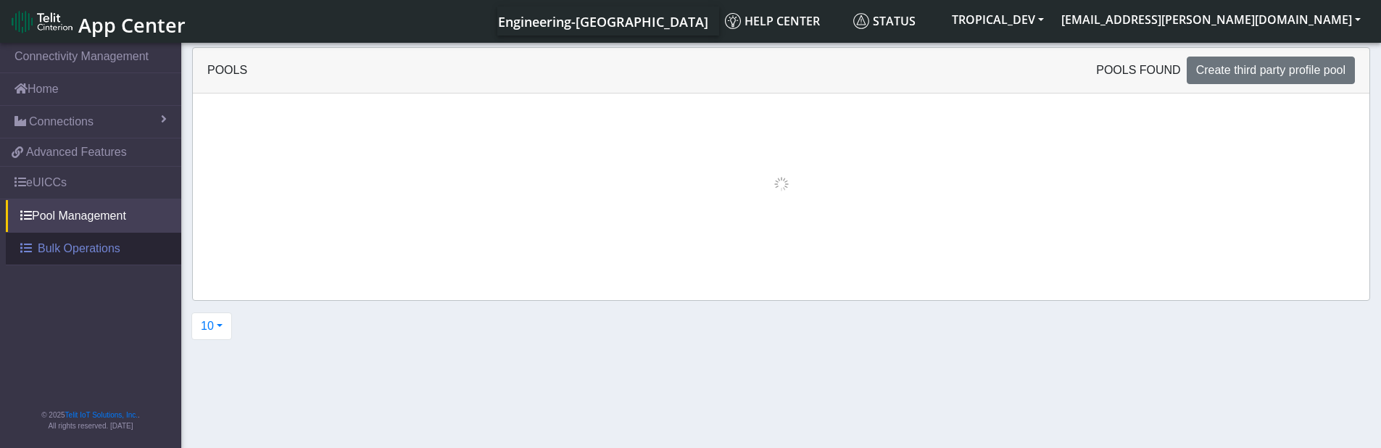
click at [83, 237] on span "Bulk Operations" at bounding box center [79, 248] width 83 height 17
